Goal: Find contact information: Find contact information

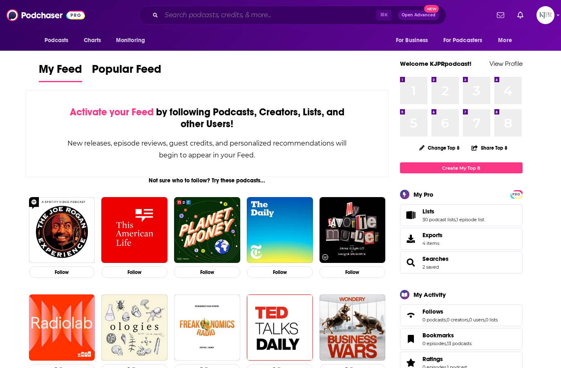
click at [195, 11] on input "Search podcasts, credits, & more..." at bounding box center [268, 15] width 215 height 13
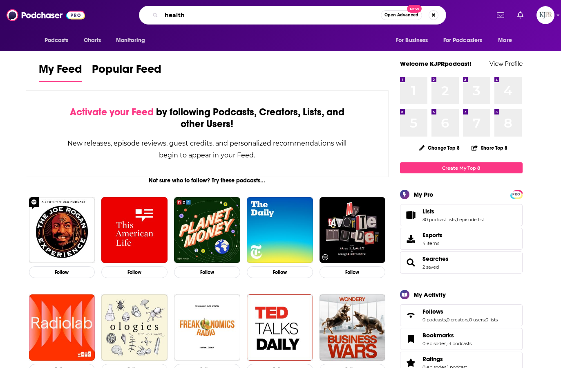
type input "health"
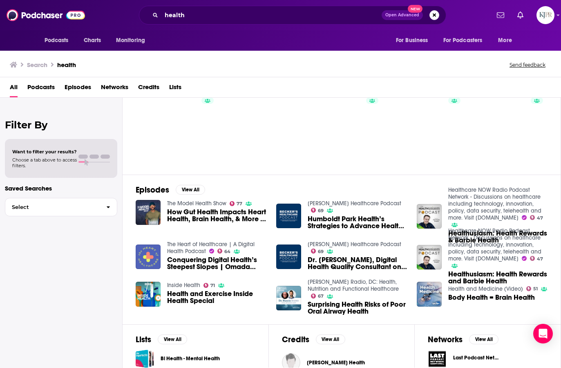
scroll to position [10, 0]
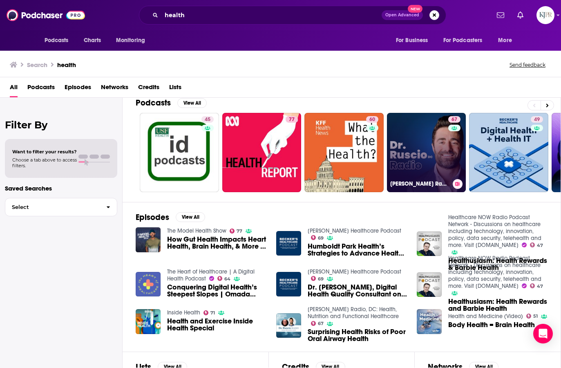
click at [405, 152] on link "67 [PERSON_NAME] Radio, DC: Health, Nutrition and Functional Healthcare" at bounding box center [426, 152] width 79 height 79
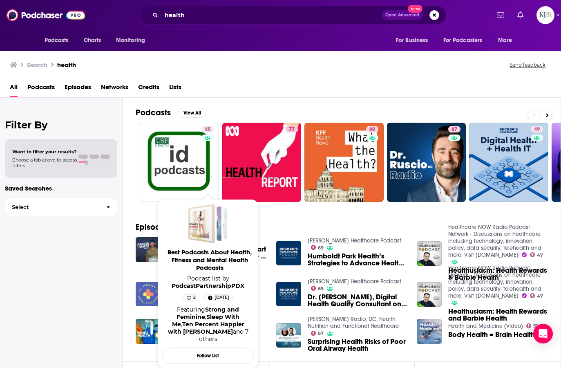
click at [38, 85] on span "Podcasts" at bounding box center [40, 89] width 27 height 17
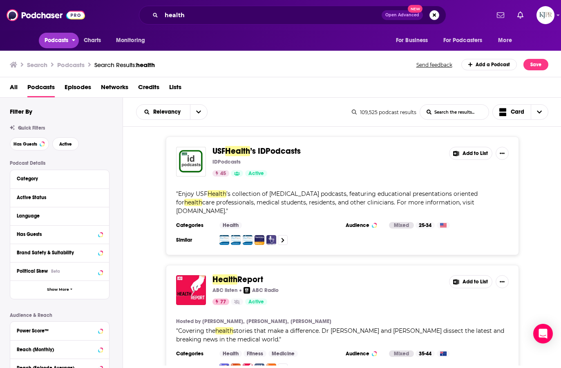
click at [52, 40] on span "Podcasts" at bounding box center [57, 40] width 24 height 11
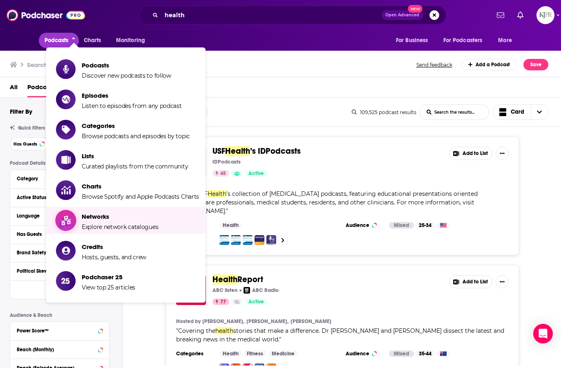
click at [135, 215] on span "Networks" at bounding box center [120, 217] width 76 height 8
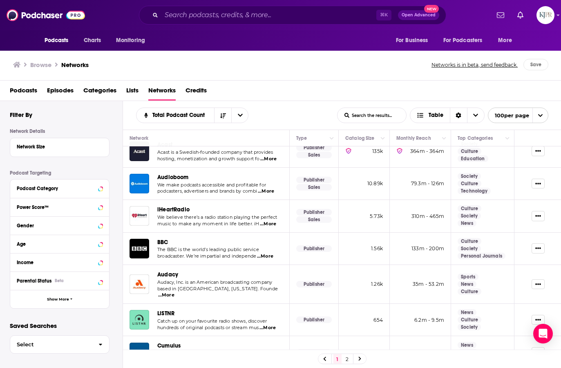
scroll to position [125, 0]
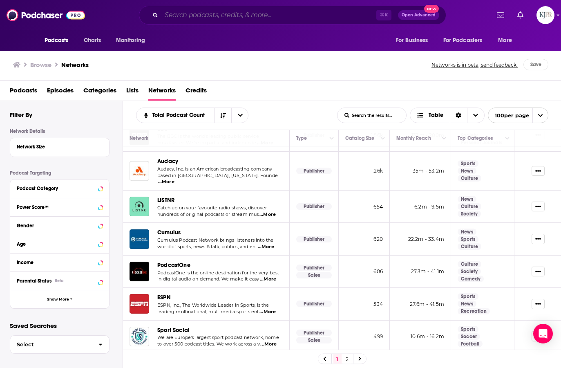
click at [214, 18] on input "Search podcasts, credits, & more..." at bounding box center [268, 15] width 215 height 13
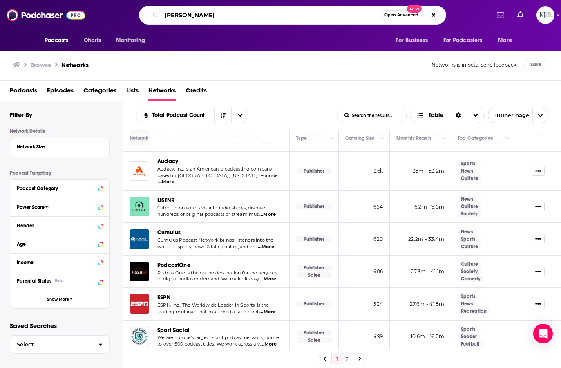
type input "[PERSON_NAME]"
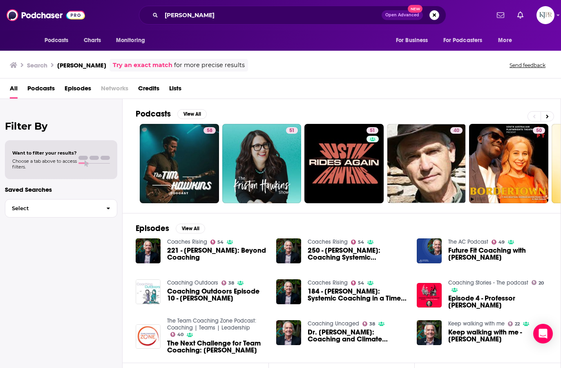
click at [184, 260] on span "221 - [PERSON_NAME]: Beyond Coaching" at bounding box center [216, 254] width 99 height 14
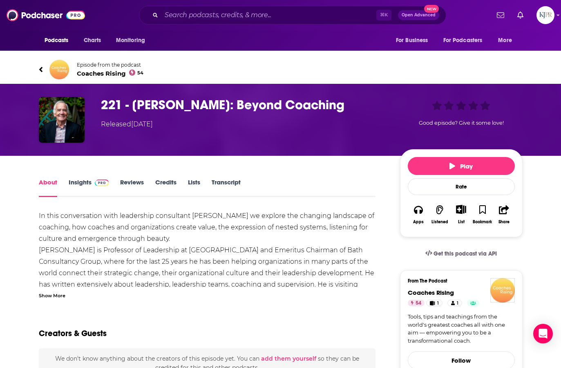
click at [79, 180] on link "Insights" at bounding box center [89, 187] width 40 height 19
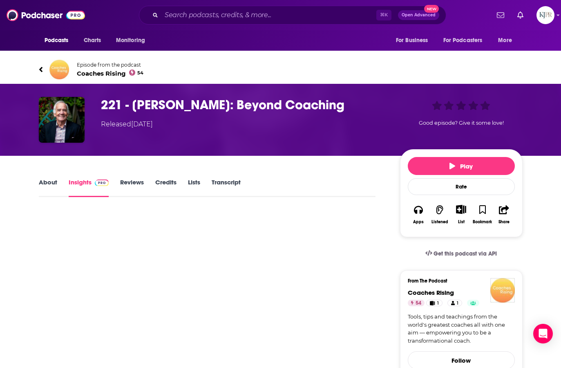
click at [114, 70] on span "Coaches Rising 54" at bounding box center [110, 74] width 67 height 8
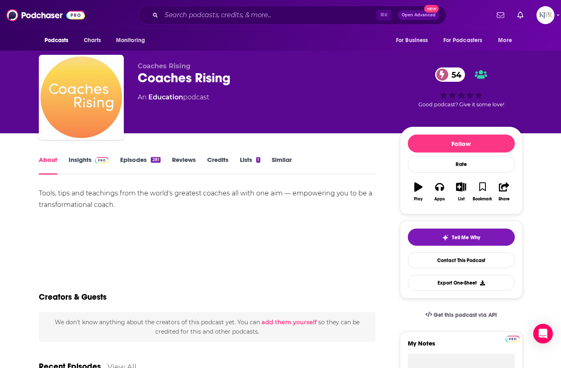
click at [78, 161] on link "Insights" at bounding box center [89, 165] width 40 height 19
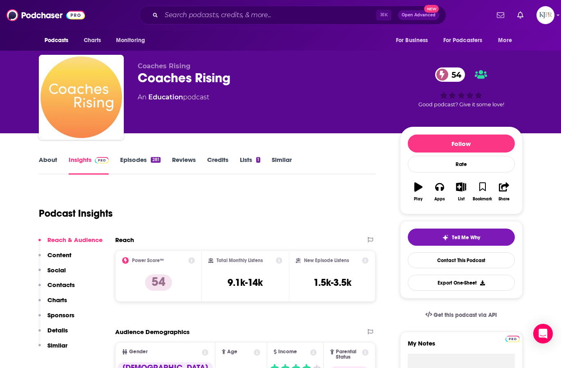
click at [125, 163] on link "Episodes 281" at bounding box center [140, 165] width 40 height 19
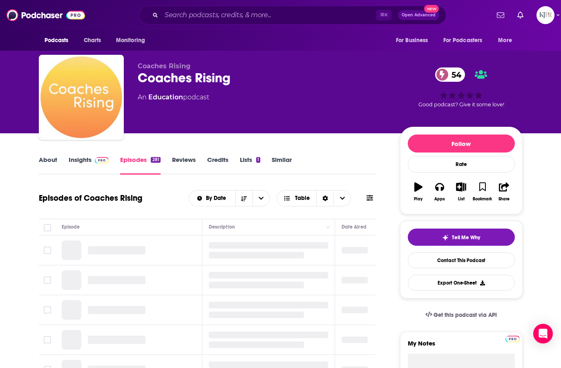
click at [75, 160] on link "Insights" at bounding box center [89, 165] width 40 height 19
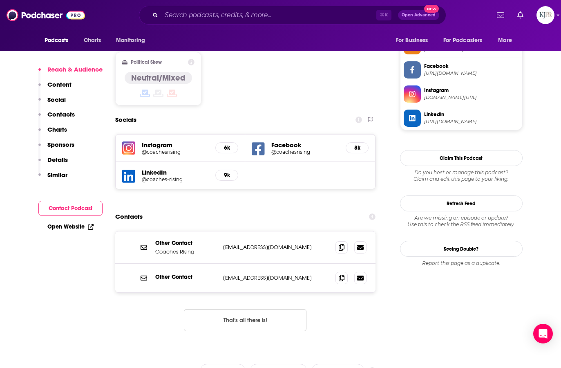
scroll to position [629, 0]
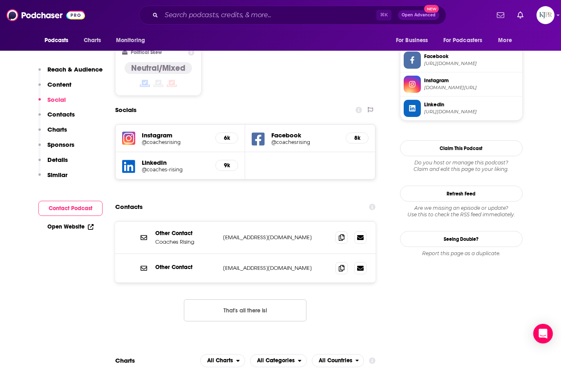
click at [159, 139] on h5 "@coachesrising" at bounding box center [175, 142] width 67 height 6
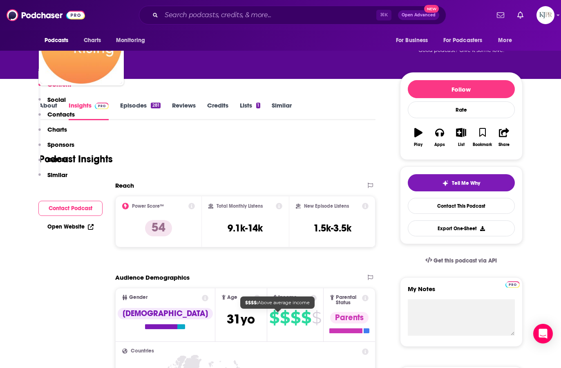
scroll to position [0, 0]
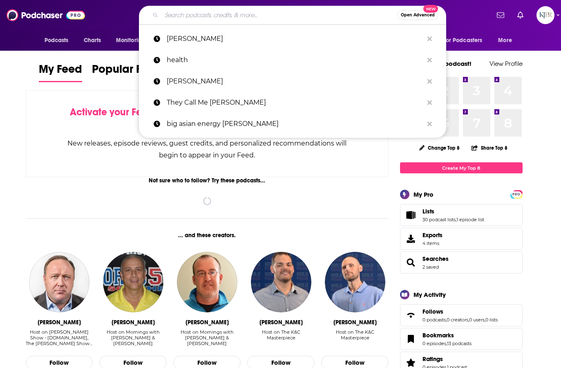
click at [182, 18] on input "Search podcasts, credits, & more..." at bounding box center [279, 15] width 236 height 13
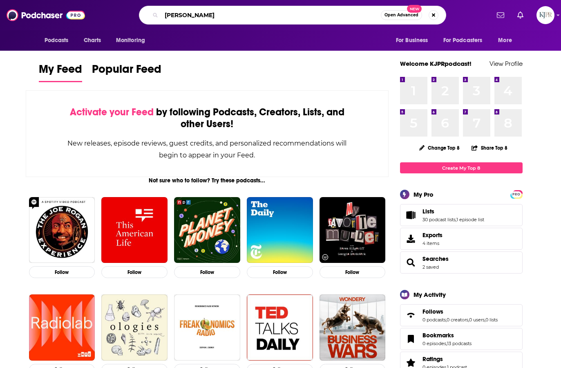
type input "jasmine star"
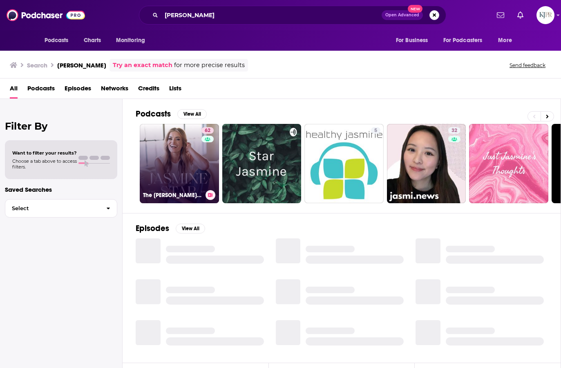
click at [166, 145] on link "62 The Jasmine Star Show" at bounding box center [179, 163] width 79 height 79
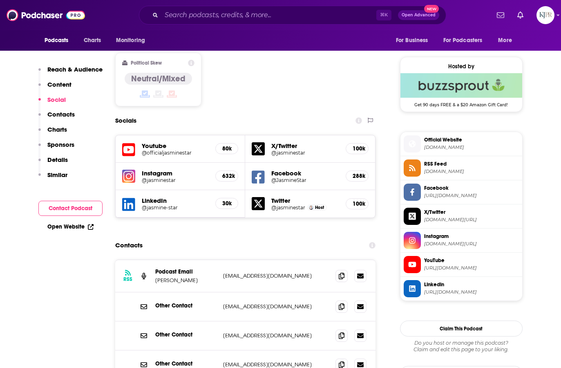
scroll to position [690, 0]
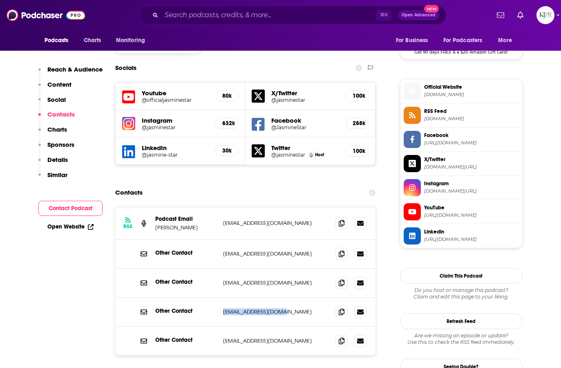
drag, startPoint x: 285, startPoint y: 260, endPoint x: 220, endPoint y: 257, distance: 65.1
click at [220, 298] on div "Other Contact info@jasminestar.com info@jasminestar.com" at bounding box center [245, 312] width 261 height 29
copy div "info@jasminestar.com"
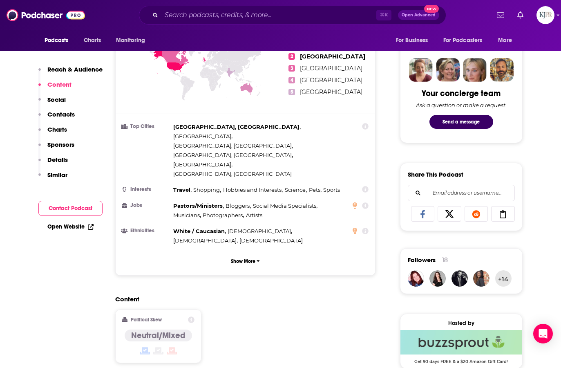
scroll to position [308, 0]
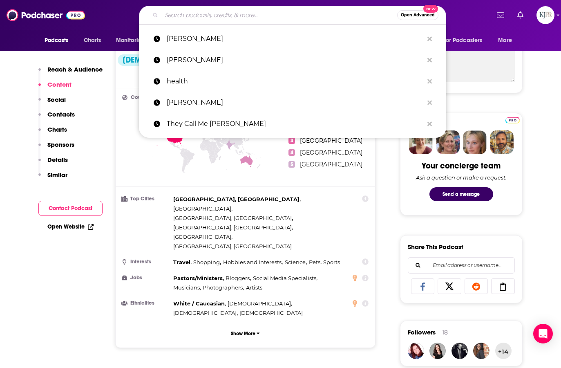
click at [209, 15] on input "Search podcasts, credits, & more..." at bounding box center [279, 15] width 236 height 13
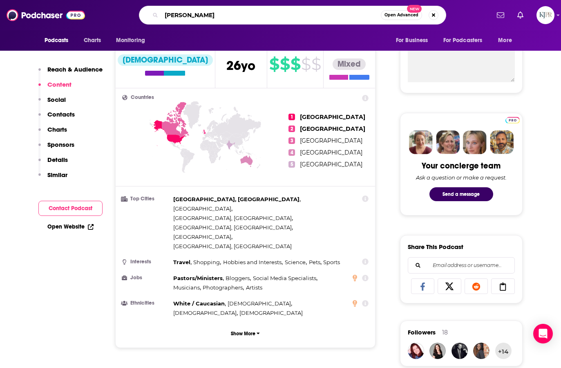
type input "jeff goins"
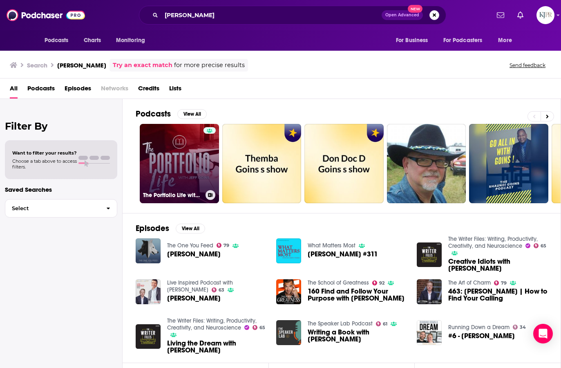
click at [184, 170] on link "The Portfolio Life with Jeff Goins" at bounding box center [179, 163] width 79 height 79
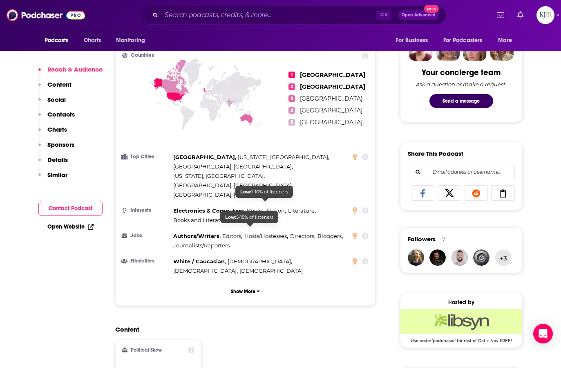
scroll to position [662, 0]
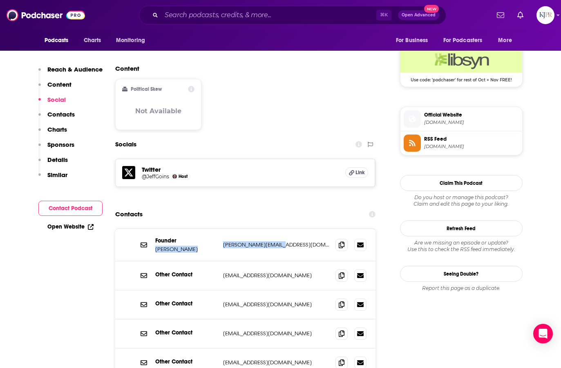
drag, startPoint x: 276, startPoint y: 202, endPoint x: 218, endPoint y: 196, distance: 58.7
click at [218, 229] on div "Founder Jeff Goins jeff@goinswriter.com jeff@goinswriter.com" at bounding box center [245, 245] width 261 height 32
click at [253, 229] on div "Founder Jeff Goins jeff@goinswriter.com jeff@goinswriter.com" at bounding box center [245, 245] width 261 height 32
drag, startPoint x: 276, startPoint y: 204, endPoint x: 222, endPoint y: 202, distance: 54.0
click at [223, 241] on p "jeff@goinswriter.com" at bounding box center [276, 244] width 106 height 7
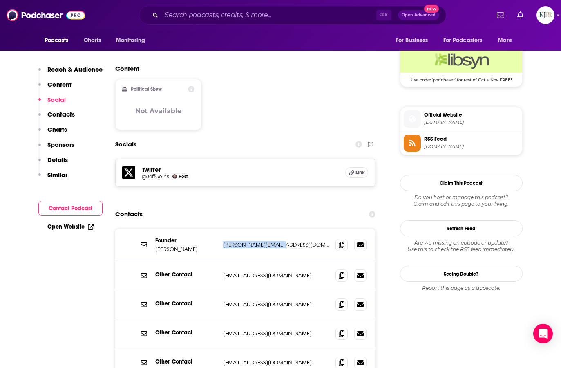
copy p "jeff@goinswriter.com"
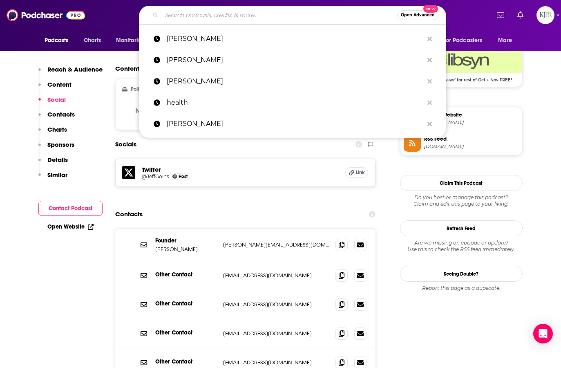
click at [206, 17] on input "Search podcasts, credits, & more..." at bounding box center [279, 15] width 236 height 13
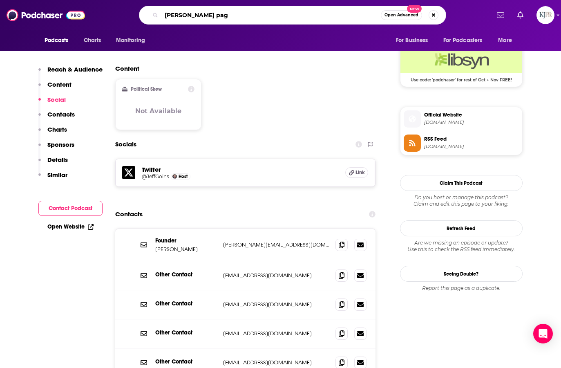
type input "elisa camahort page"
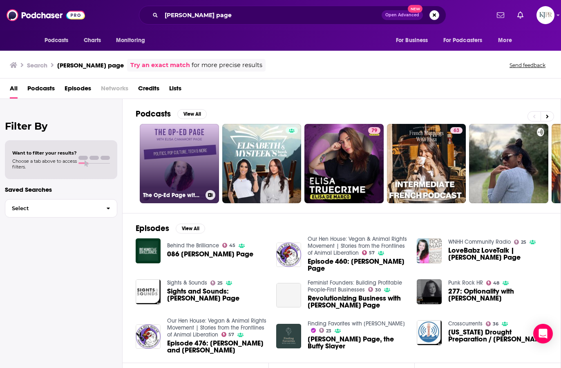
click at [196, 138] on link "The Op-Ed Page with Elisa Camahort Page" at bounding box center [179, 163] width 79 height 79
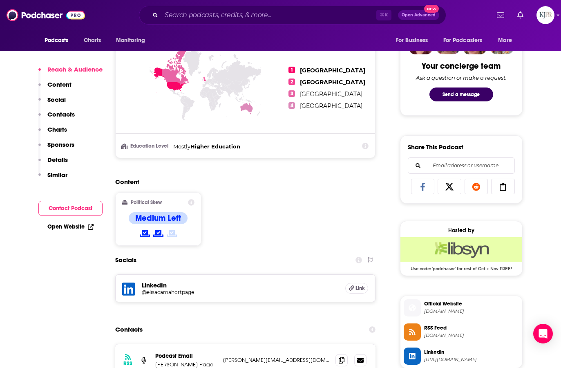
scroll to position [569, 0]
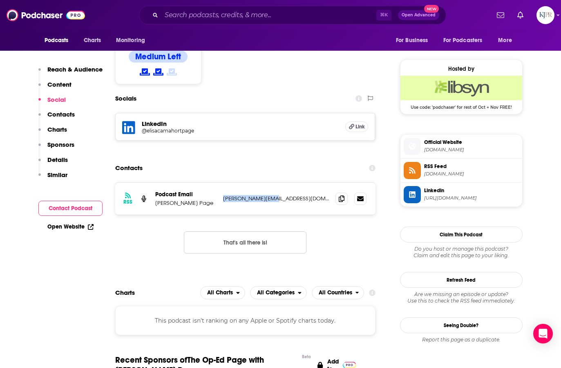
drag, startPoint x: 273, startPoint y: 198, endPoint x: 222, endPoint y: 200, distance: 51.1
click at [222, 200] on div "RSS Podcast Email Elisa Camahort Page elisa@elisacp.com elisa@elisacp.com" at bounding box center [245, 199] width 261 height 32
copy p "elisa@elisacp.com"
click at [233, 17] on input "Search podcasts, credits, & more..." at bounding box center [268, 15] width 215 height 13
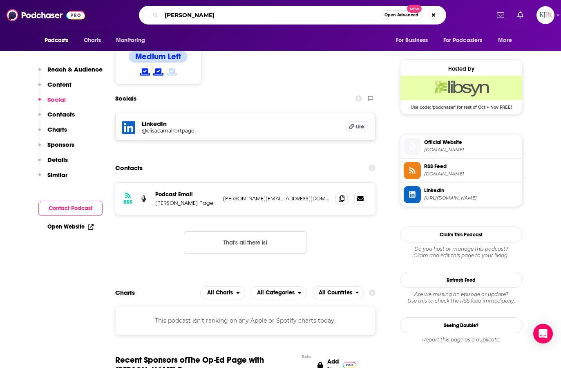
type input "shola kaye"
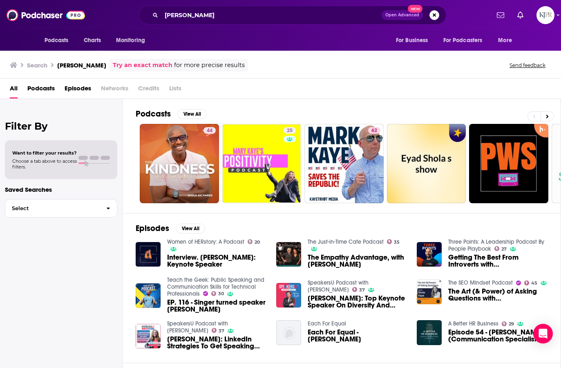
click at [211, 341] on span "Shola Kaye: LinkedIn Strategies To Get Speaking Engagements - #117" at bounding box center [216, 343] width 99 height 14
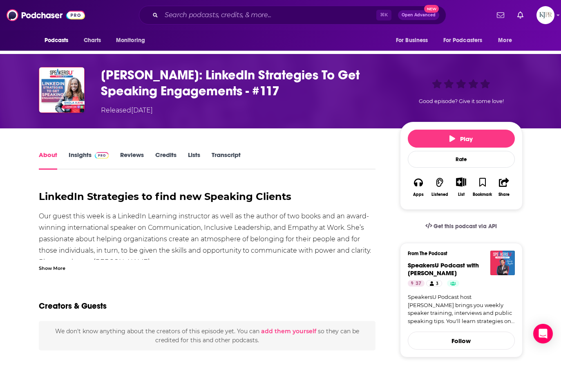
scroll to position [158, 0]
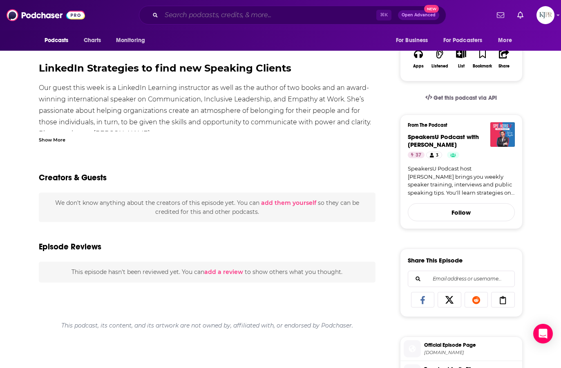
click at [179, 14] on input "Search podcasts, credits, & more..." at bounding box center [268, 15] width 215 height 13
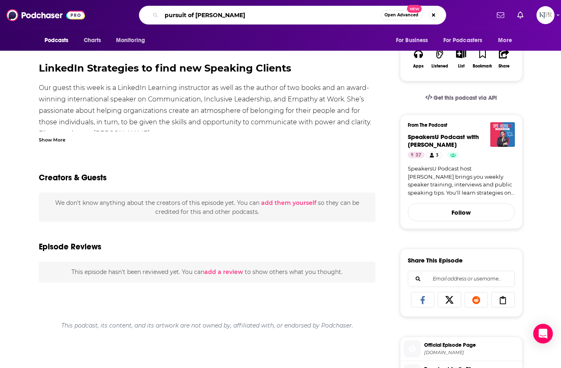
type input "pursuit of wellness"
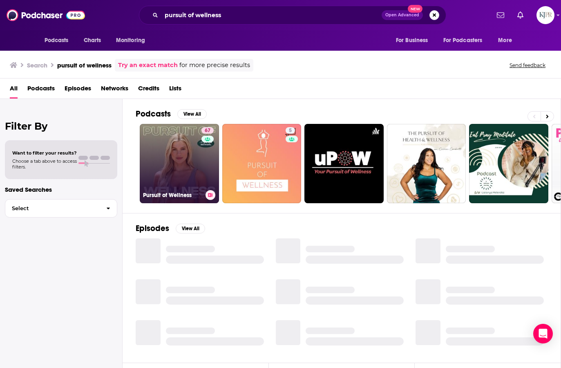
click at [179, 165] on link "67 Pursuit of Wellness" at bounding box center [179, 163] width 79 height 79
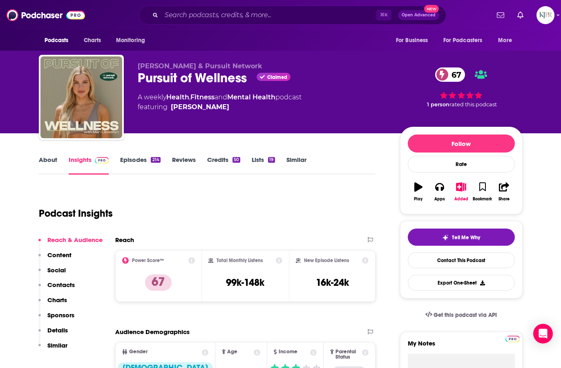
click at [45, 163] on link "About" at bounding box center [48, 165] width 18 height 19
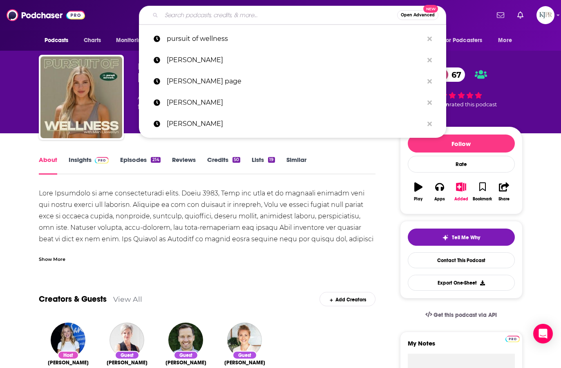
click at [216, 13] on input "Search podcasts, credits, & more..." at bounding box center [279, 15] width 236 height 13
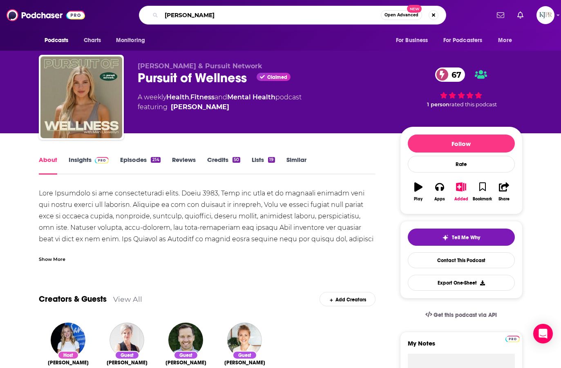
type input "jacob morgan"
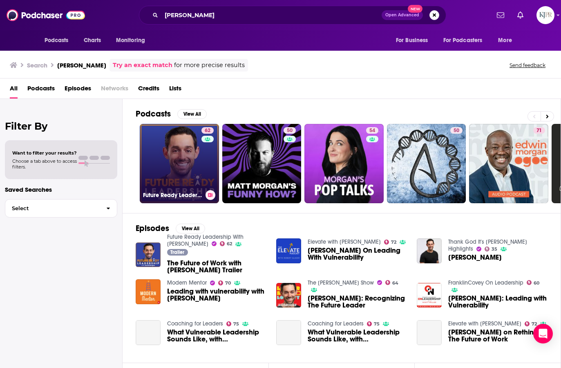
click at [167, 150] on link "62 Future Ready Leadership With Jacob Morgan" at bounding box center [179, 163] width 79 height 79
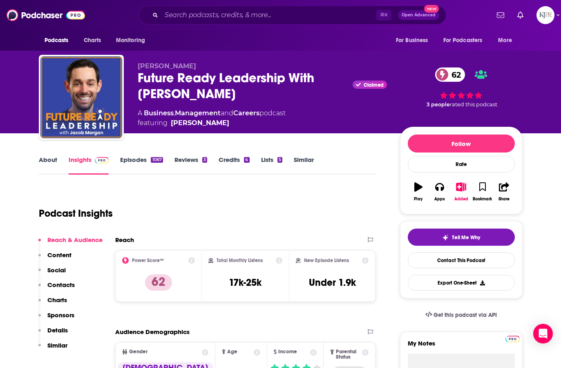
click at [52, 161] on link "About" at bounding box center [48, 165] width 18 height 19
